Goal: Task Accomplishment & Management: Complete application form

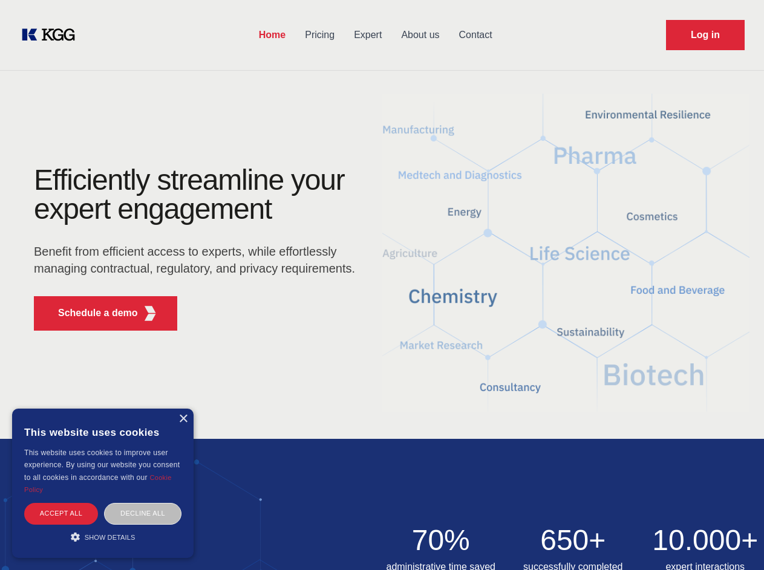
click at [382, 285] on div "Efficiently streamline your expert engagement Benefit from efficient access to …" at bounding box center [199, 253] width 368 height 175
click at [91, 313] on p "Schedule a demo" at bounding box center [98, 313] width 80 height 15
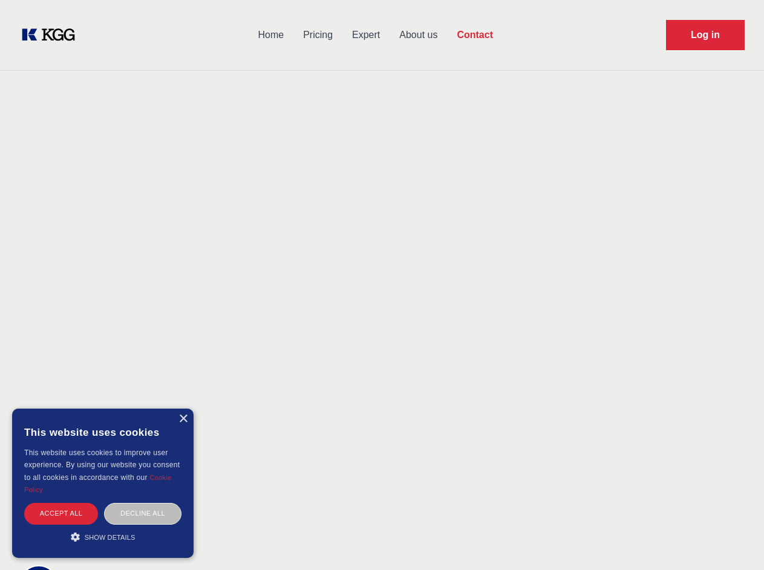
click at [183, 419] on div "× This website uses cookies This website uses cookies to improve user experienc…" at bounding box center [102, 483] width 181 height 149
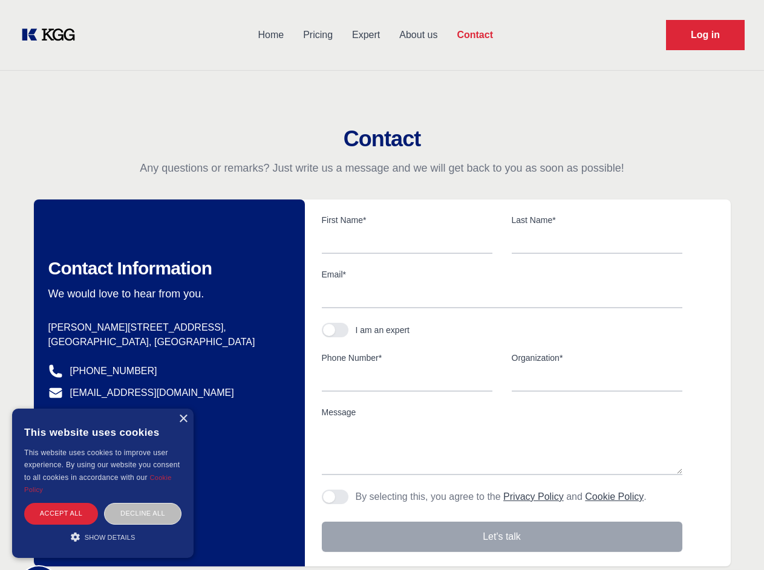
click at [61, 513] on div "Accept all" at bounding box center [61, 513] width 74 height 21
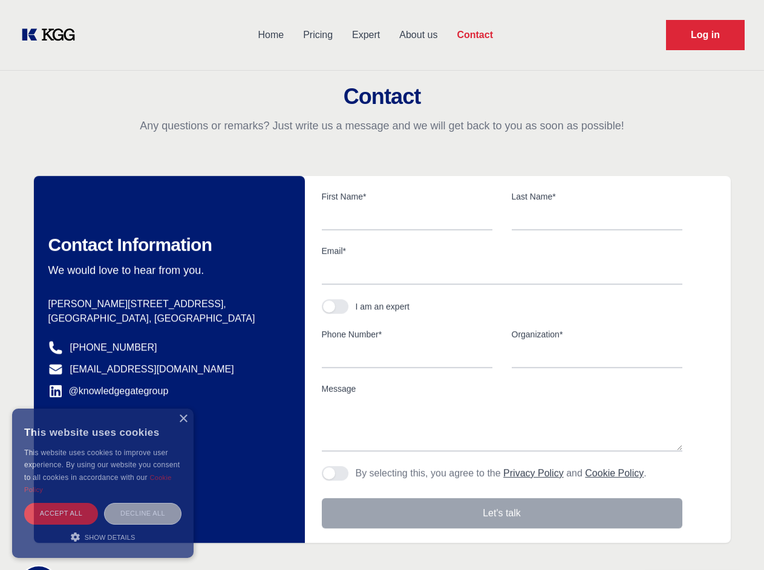
click at [143, 513] on div "Decline all" at bounding box center [142, 513] width 77 height 21
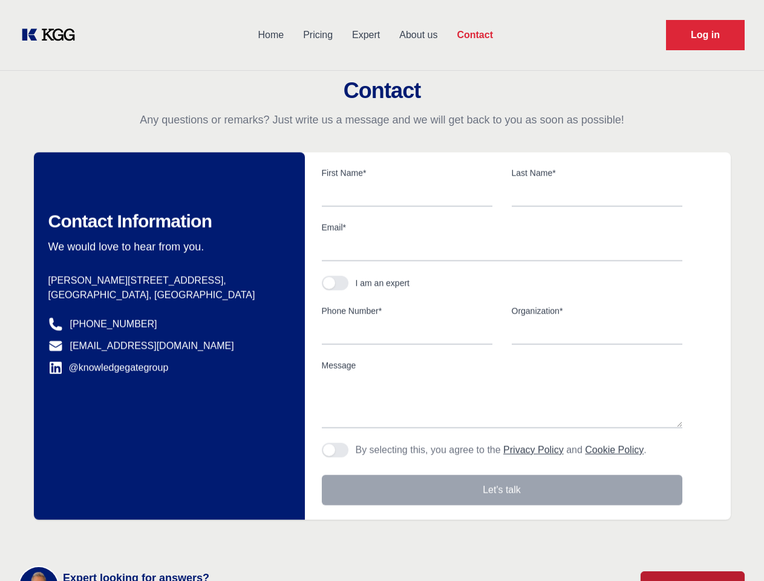
click at [103, 537] on main "Contact Any questions or remarks? Just write us a message and we will get back …" at bounding box center [382, 315] width 764 height 630
